Goal: Find specific page/section: Find specific page/section

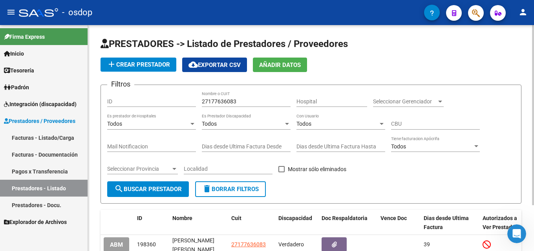
click at [253, 190] on span "delete Borrar Filtros" at bounding box center [230, 189] width 56 height 7
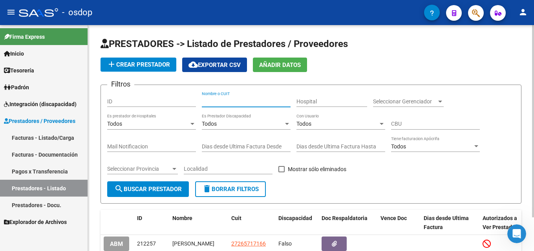
click at [256, 102] on input "Nombre o CUIT" at bounding box center [246, 101] width 89 height 7
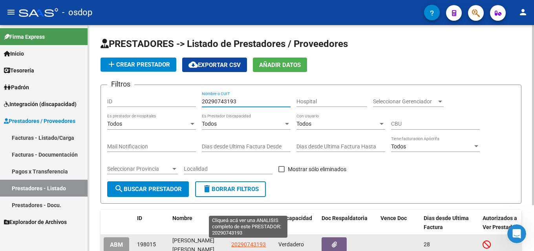
type input "20290743193"
click at [251, 245] on span "20290743193" at bounding box center [248, 245] width 35 height 6
type textarea "20290743193"
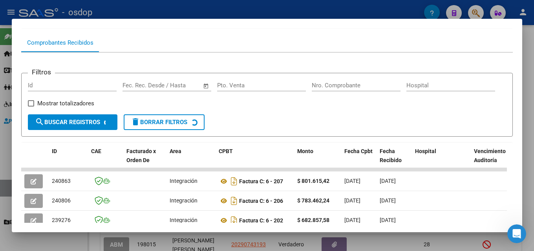
scroll to position [75, 0]
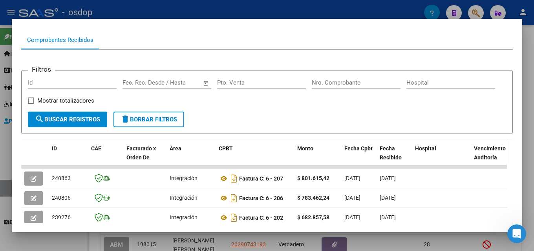
drag, startPoint x: 533, startPoint y: 138, endPoint x: 504, endPoint y: 155, distance: 33.7
click at [533, 139] on div at bounding box center [267, 125] width 534 height 251
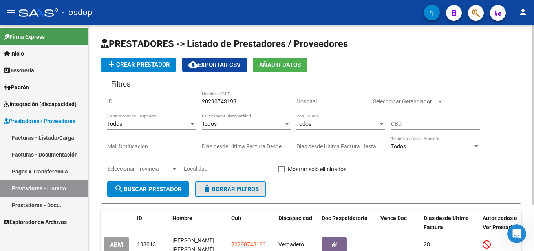
click at [242, 188] on span "delete Borrar Filtros" at bounding box center [230, 189] width 56 height 7
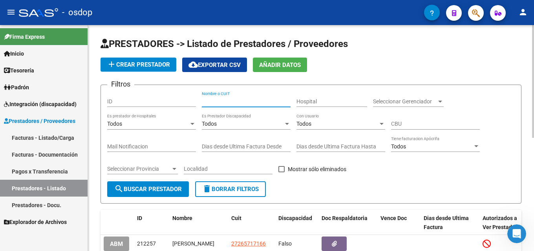
click at [238, 101] on input "Nombre o CUIT" at bounding box center [246, 101] width 89 height 7
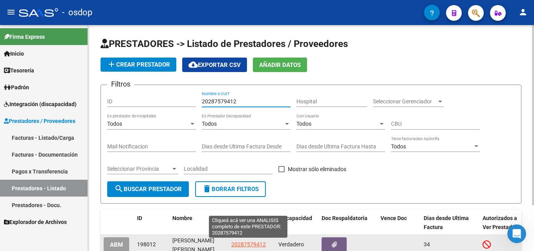
type input "20287579412"
click at [251, 245] on span "20287579412" at bounding box center [248, 245] width 35 height 6
type textarea "20287579412"
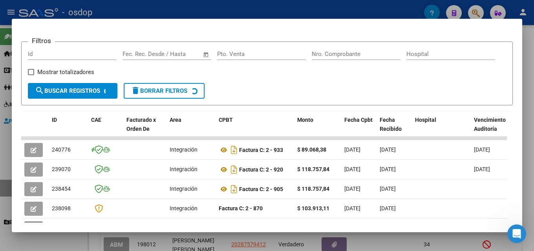
scroll to position [107, 0]
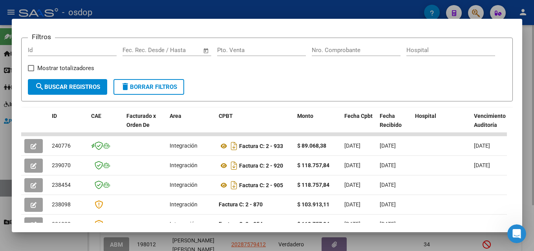
click at [533, 135] on div at bounding box center [267, 125] width 534 height 251
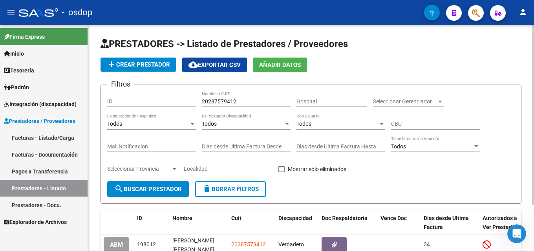
click at [225, 189] on span "delete Borrar Filtros" at bounding box center [230, 189] width 56 height 7
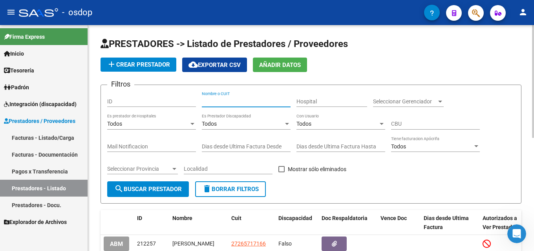
click at [239, 101] on input "Nombre o CUIT" at bounding box center [246, 101] width 89 height 7
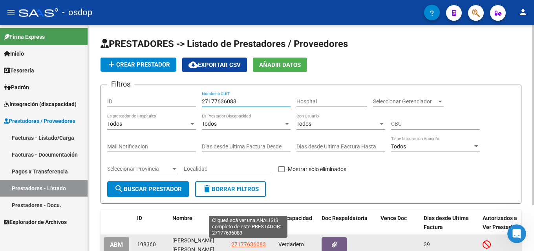
type input "27177636083"
click at [252, 243] on span "27177636083" at bounding box center [248, 245] width 35 height 6
type textarea "27177636083"
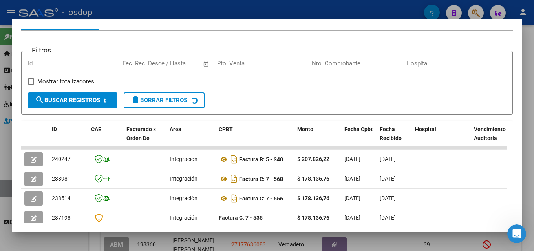
scroll to position [99, 0]
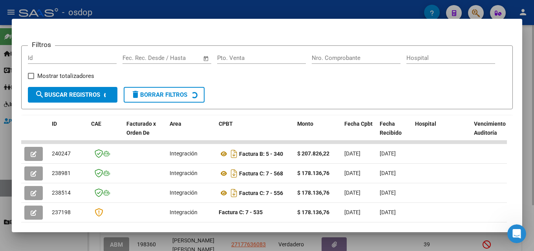
click at [533, 146] on div at bounding box center [267, 125] width 534 height 251
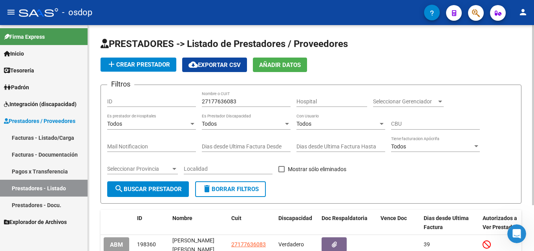
click at [237, 191] on span "delete Borrar Filtros" at bounding box center [230, 189] width 56 height 7
